Goal: Task Accomplishment & Management: Manage account settings

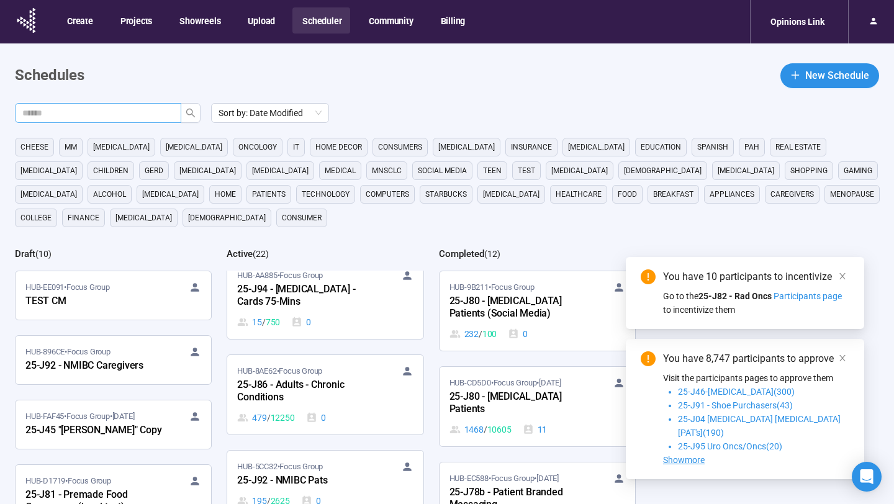
click at [99, 111] on input "text" at bounding box center [93, 113] width 142 height 14
type input "**"
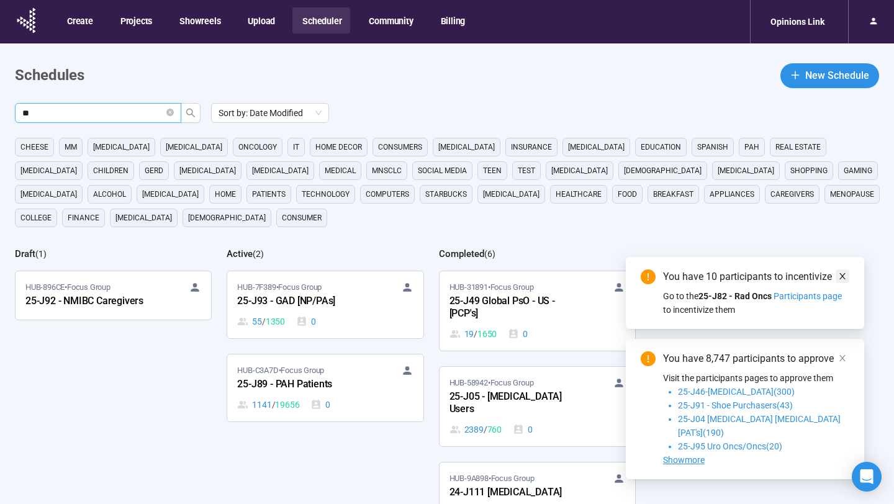
click at [841, 279] on icon "close" at bounding box center [842, 276] width 6 height 6
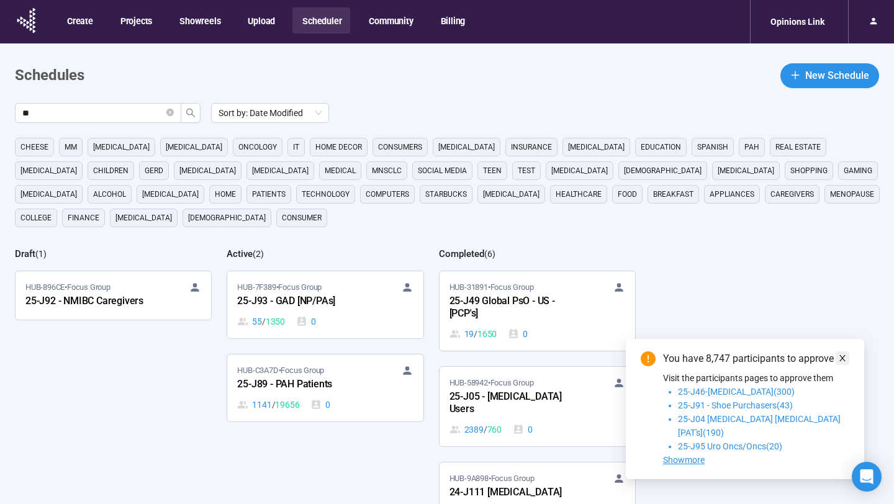
click at [842, 365] on span at bounding box center [842, 358] width 9 height 14
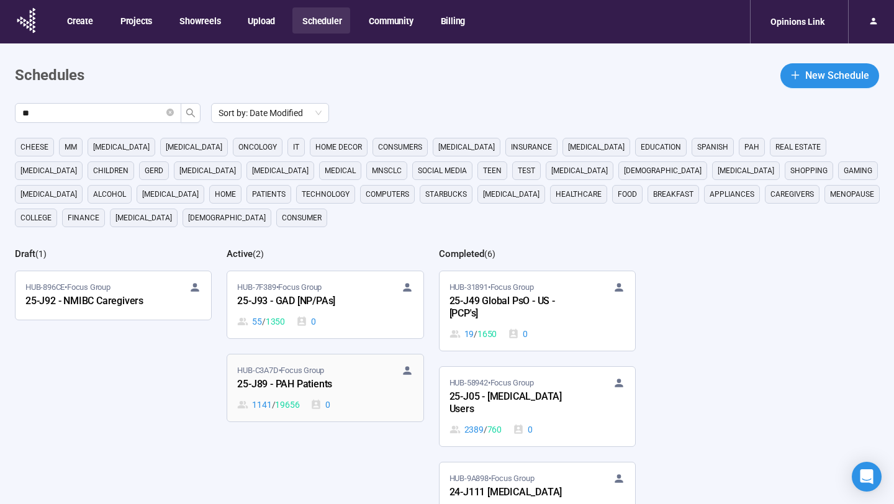
click at [354, 394] on div "HUB-C3A7D • Focus Group 25-J89 - PAH Patients 1141 / 19656 0" at bounding box center [325, 387] width 176 height 47
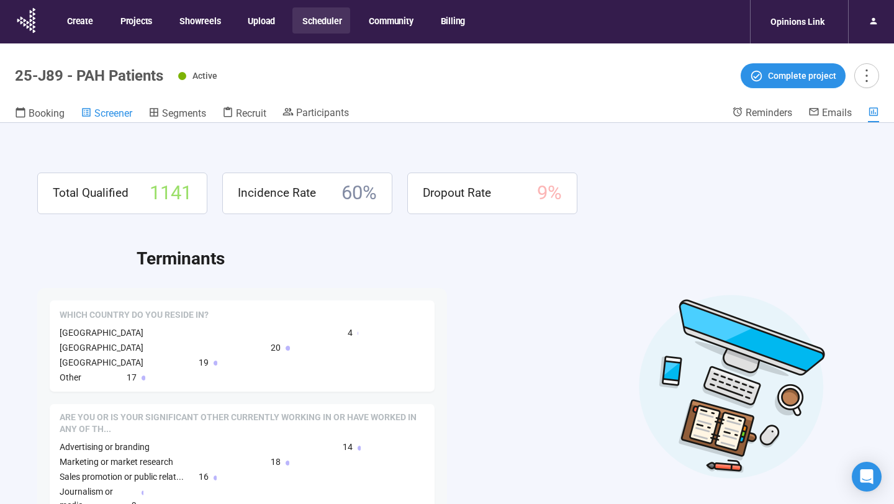
click at [120, 117] on span "Screener" at bounding box center [113, 113] width 38 height 12
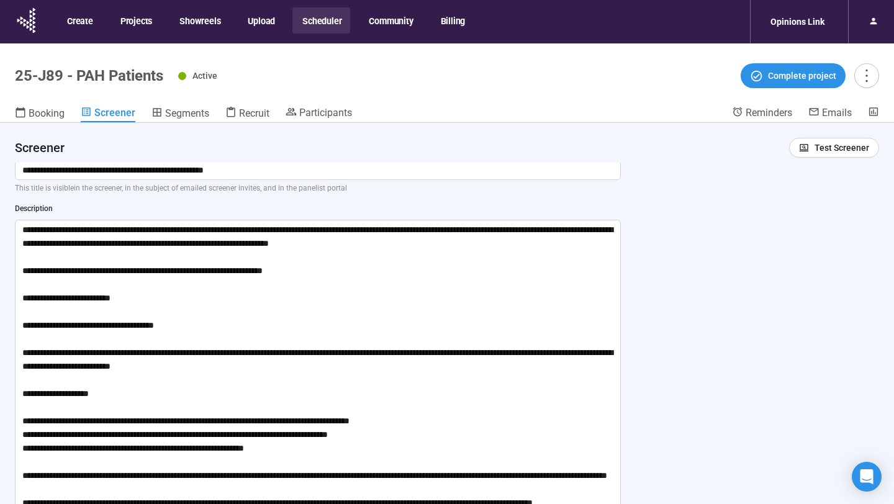
scroll to position [22, 0]
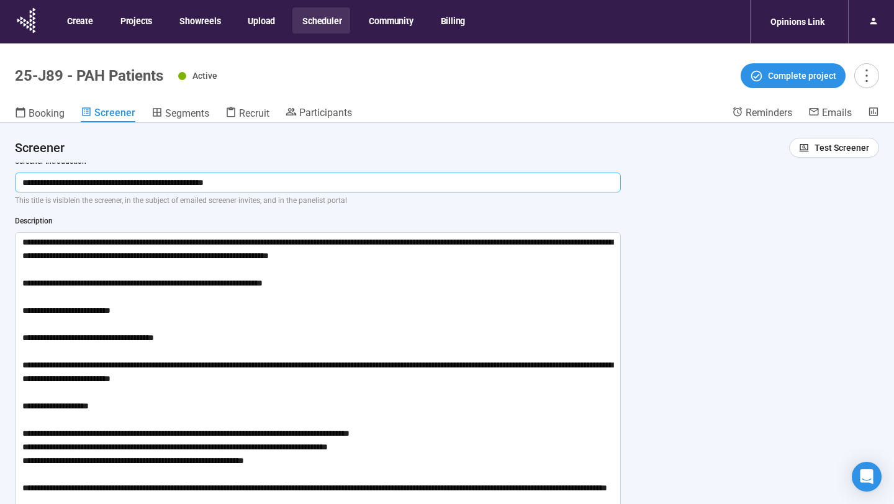
drag, startPoint x: 258, startPoint y: 186, endPoint x: 10, endPoint y: 182, distance: 248.4
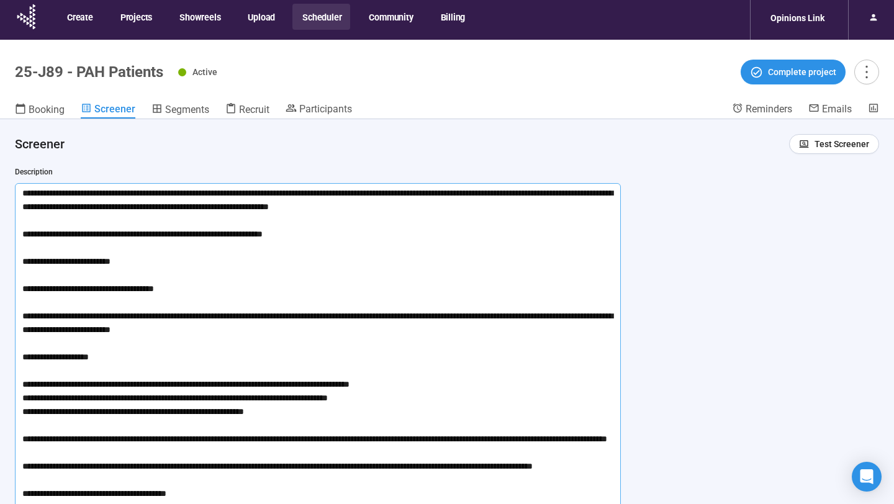
scroll to position [5, 0]
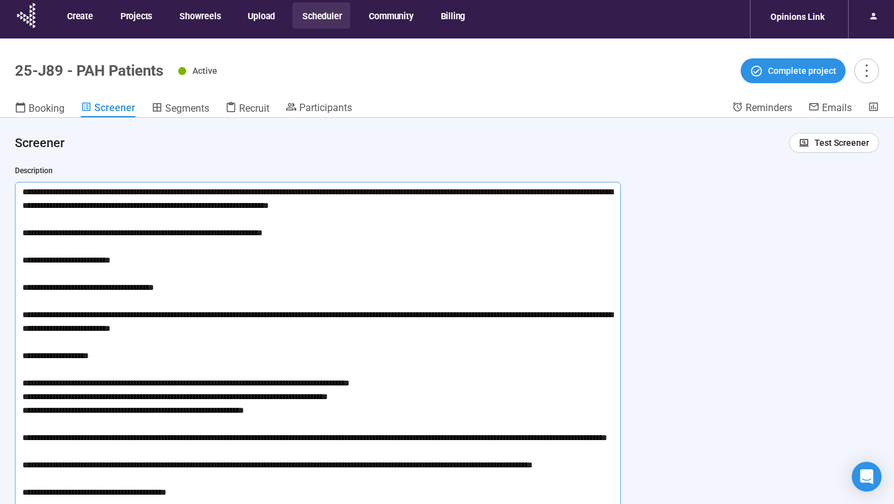
drag, startPoint x: 22, startPoint y: 195, endPoint x: 233, endPoint y: 504, distance: 373.9
click at [233, 504] on textarea at bounding box center [318, 349] width 606 height 334
click at [674, 246] on div "**********" at bounding box center [447, 330] width 894 height 425
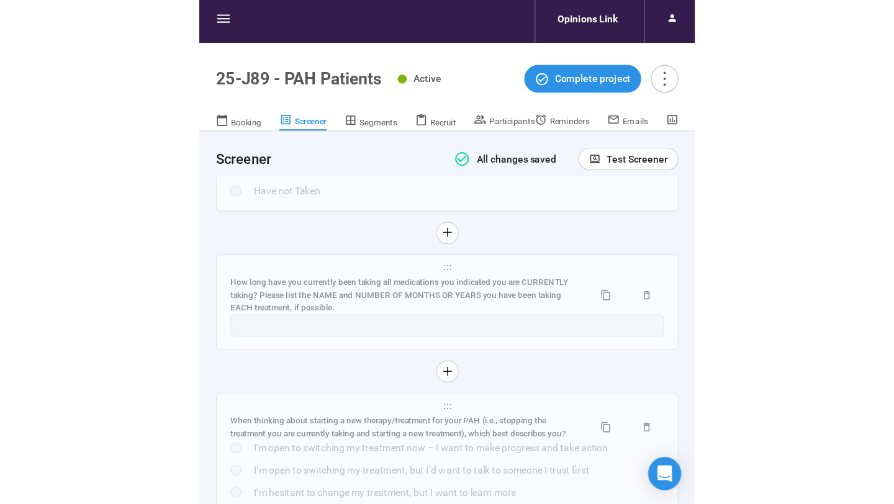
scroll to position [5908, 0]
